Goal: Navigation & Orientation: Find specific page/section

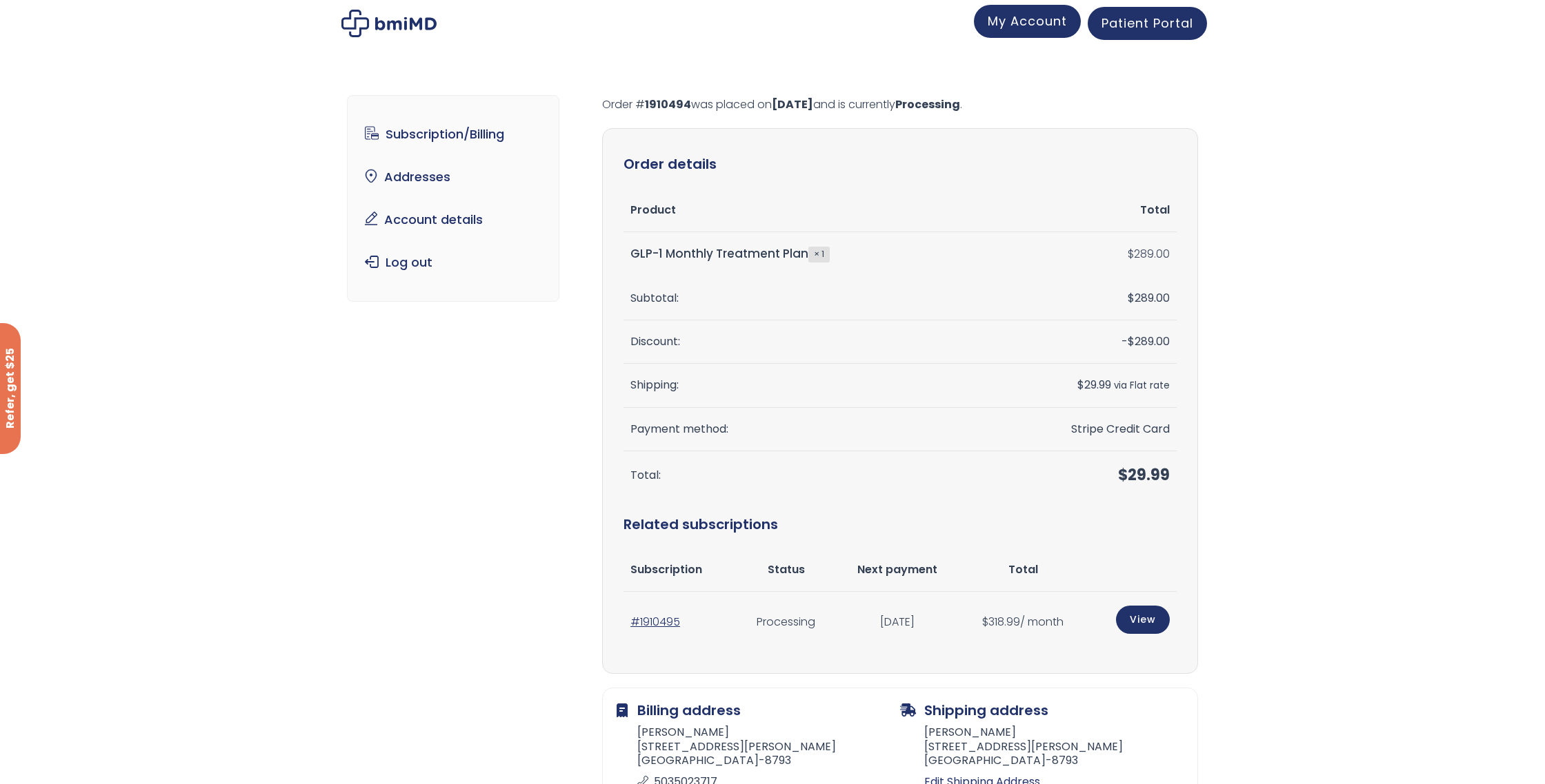
click at [986, 25] on link "My Account" at bounding box center [1027, 21] width 107 height 33
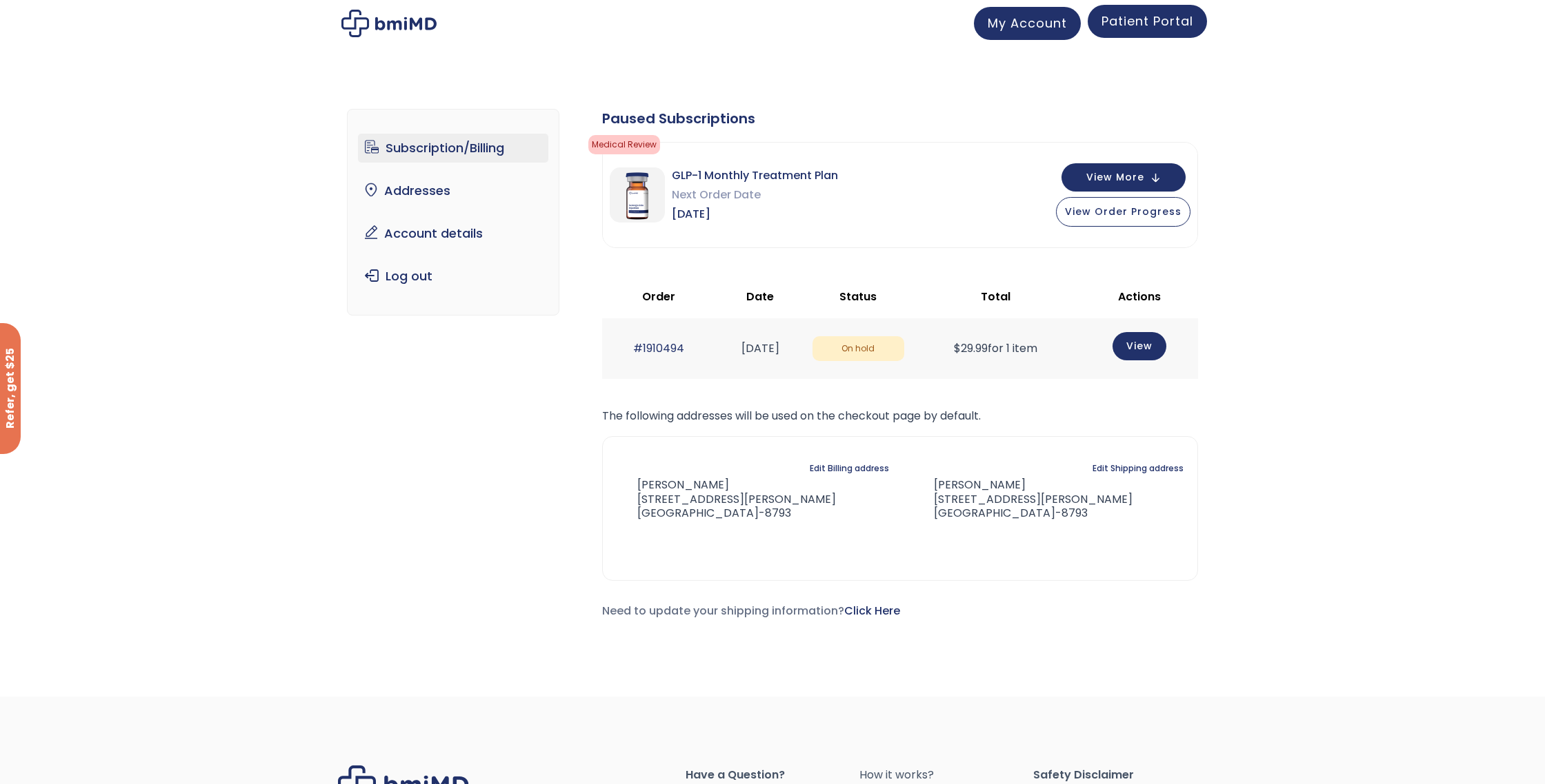
click at [1128, 28] on span "Patient Portal" at bounding box center [1147, 21] width 92 height 17
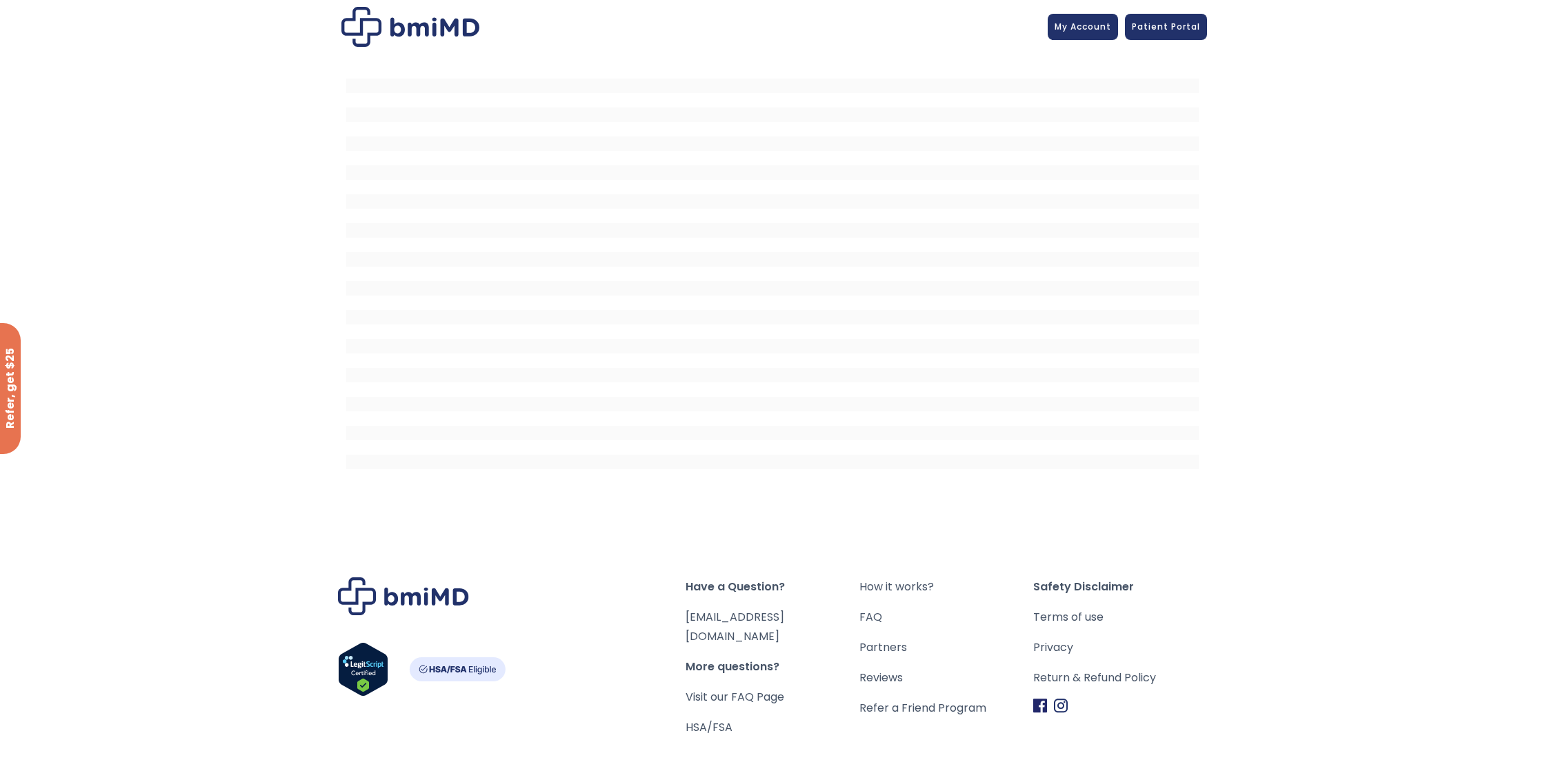
scroll to position [54, 0]
